Goal: Task Accomplishment & Management: Manage account settings

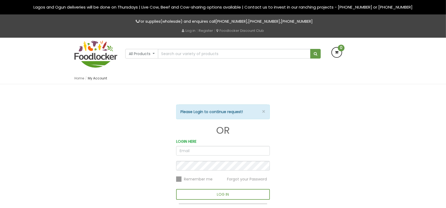
click at [182, 148] on input "email" at bounding box center [223, 151] width 94 height 10
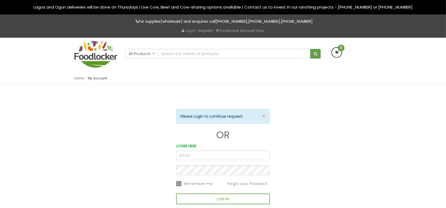
click at [179, 153] on input "email" at bounding box center [223, 156] width 94 height 10
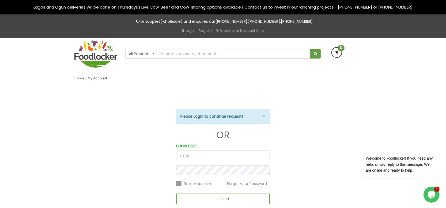
type input "[PERSON_NAME][EMAIL_ADDRESS][DOMAIN_NAME]"
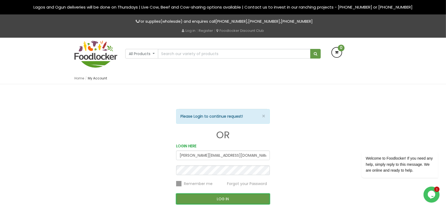
click at [223, 199] on button "LOG IN" at bounding box center [223, 199] width 94 height 11
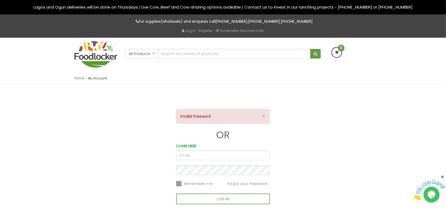
click at [180, 154] on input "email" at bounding box center [223, 156] width 94 height 10
type input "[PERSON_NAME][EMAIL_ADDRESS][DOMAIN_NAME]"
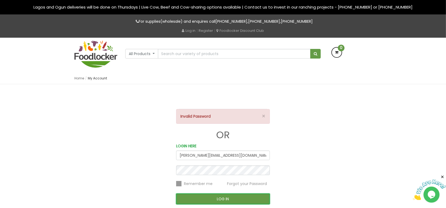
click at [212, 199] on button "LOG IN" at bounding box center [223, 199] width 94 height 11
